Goal: Find specific page/section: Find specific page/section

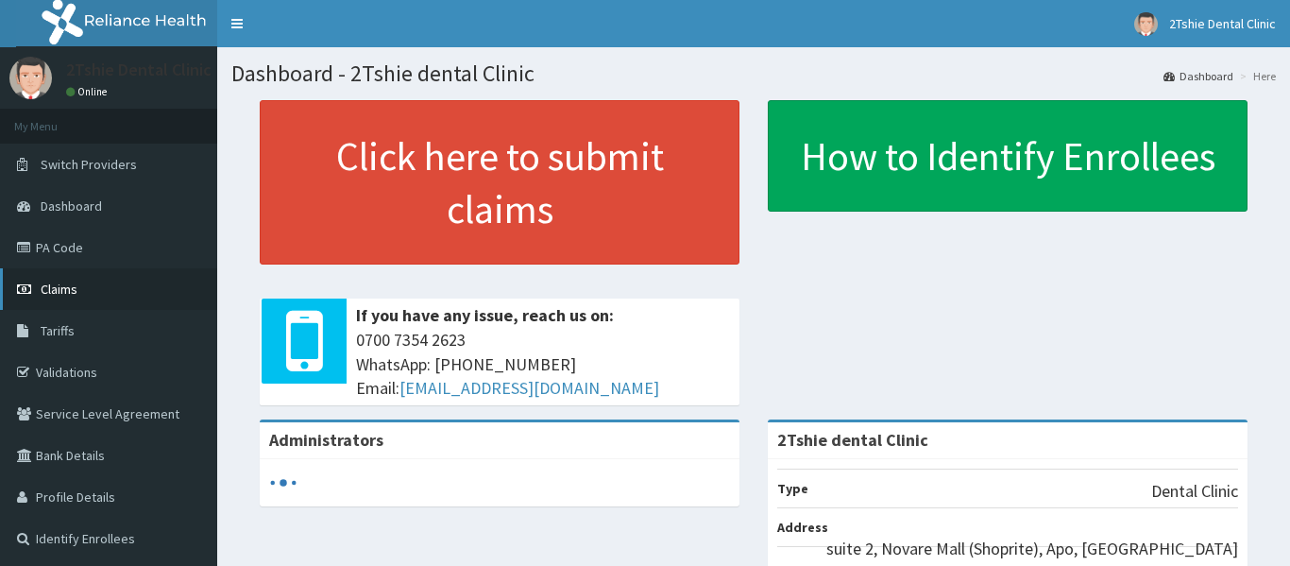
click at [52, 292] on span "Claims" at bounding box center [59, 288] width 37 height 17
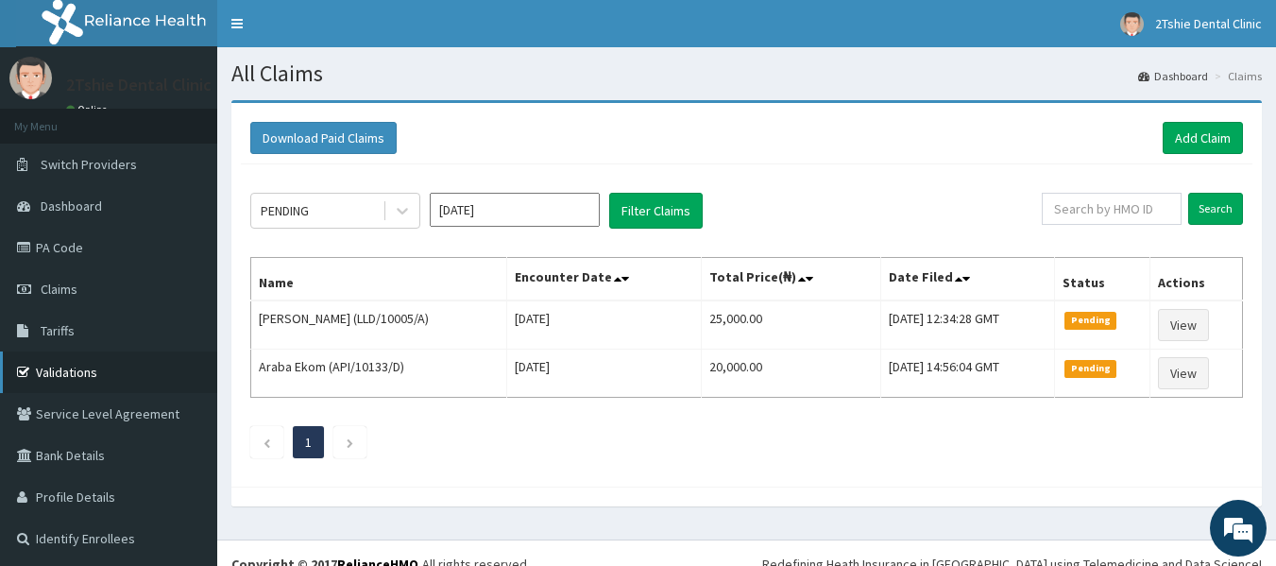
click at [100, 380] on link "Validations" at bounding box center [108, 372] width 217 height 42
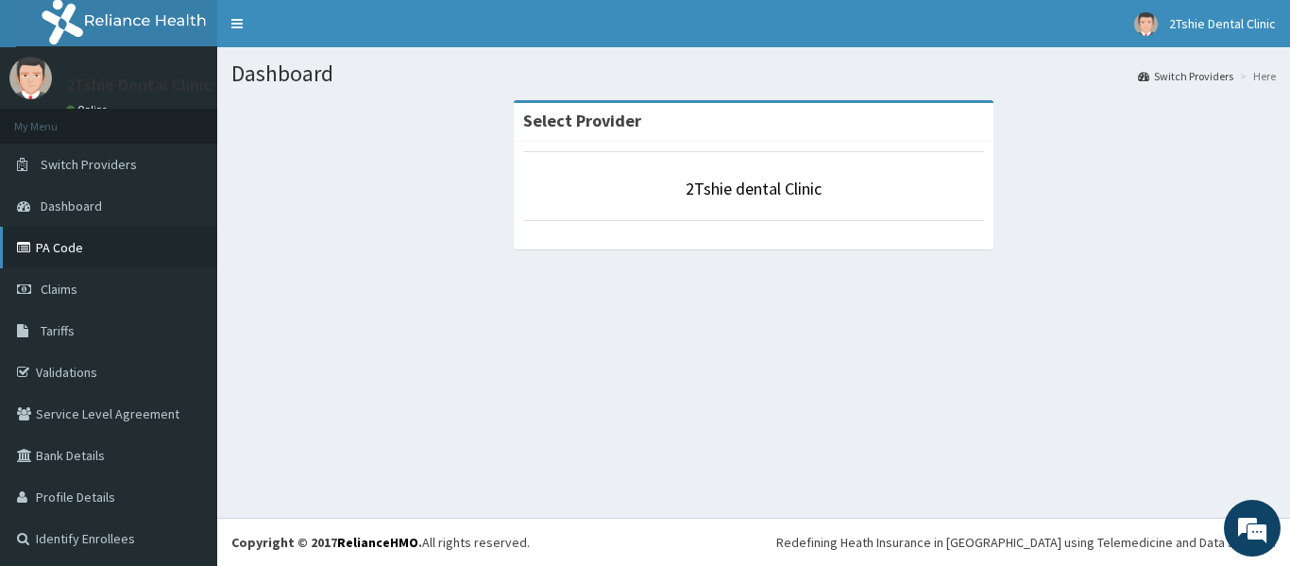
click at [78, 247] on link "PA Code" at bounding box center [108, 248] width 217 height 42
